Goal: Communication & Community: Answer question/provide support

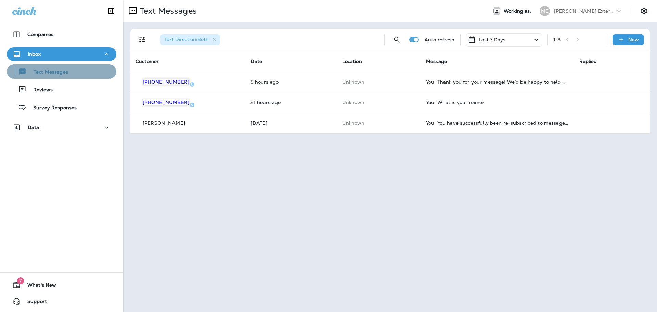
click at [61, 76] on div "Text Messages" at bounding box center [39, 71] width 59 height 10
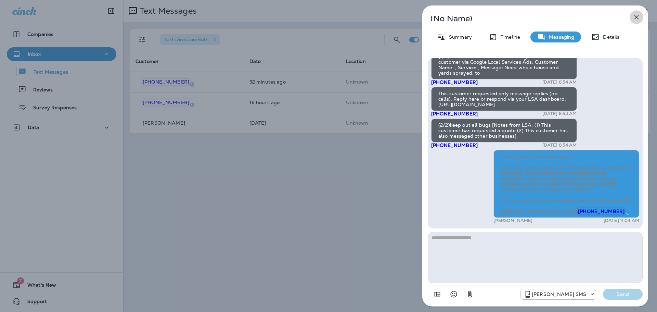
click at [636, 17] on icon "button" at bounding box center [637, 17] width 4 height 4
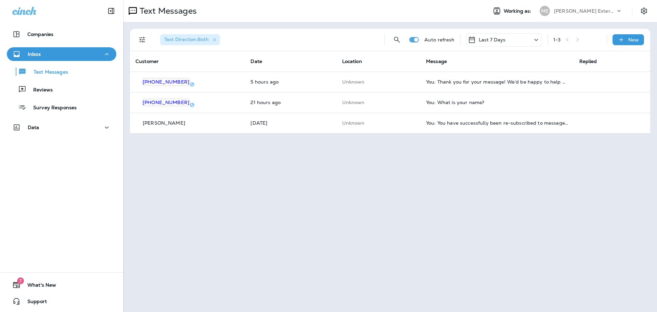
drag, startPoint x: 170, startPoint y: 1, endPoint x: 424, endPoint y: 212, distance: 330.2
click at [424, 212] on div "Text Messages Working as: ME Mares Exterminating Text Direction : Both Auto ref…" at bounding box center [390, 156] width 534 height 312
